Goal: Information Seeking & Learning: Understand process/instructions

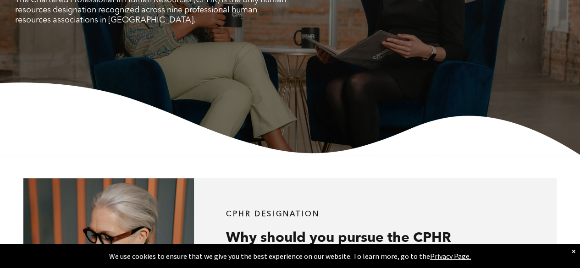
scroll to position [46, 0]
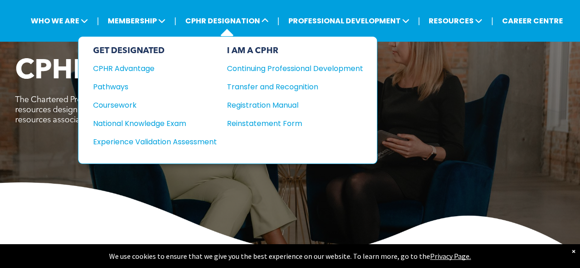
click at [103, 78] on div "GET DESIGNATED CPHR Advantage Pathways Coursework National Knowledge Exam" at bounding box center [155, 100] width 124 height 109
click at [104, 82] on div "Pathways" at bounding box center [148, 86] width 111 height 11
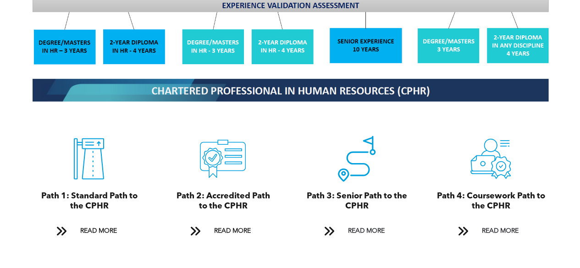
scroll to position [917, 0]
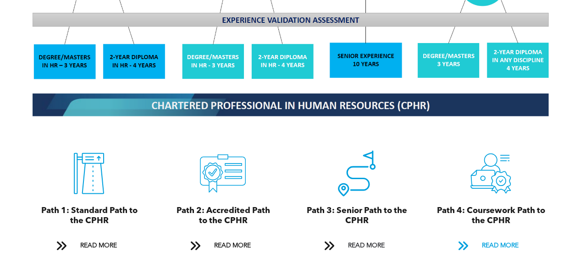
click at [492, 242] on span "READ MORE" at bounding box center [499, 246] width 43 height 17
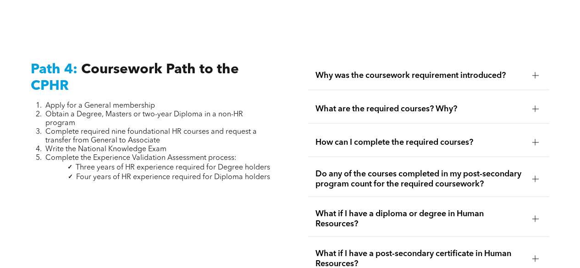
scroll to position [2766, 0]
